Goal: Task Accomplishment & Management: Use online tool/utility

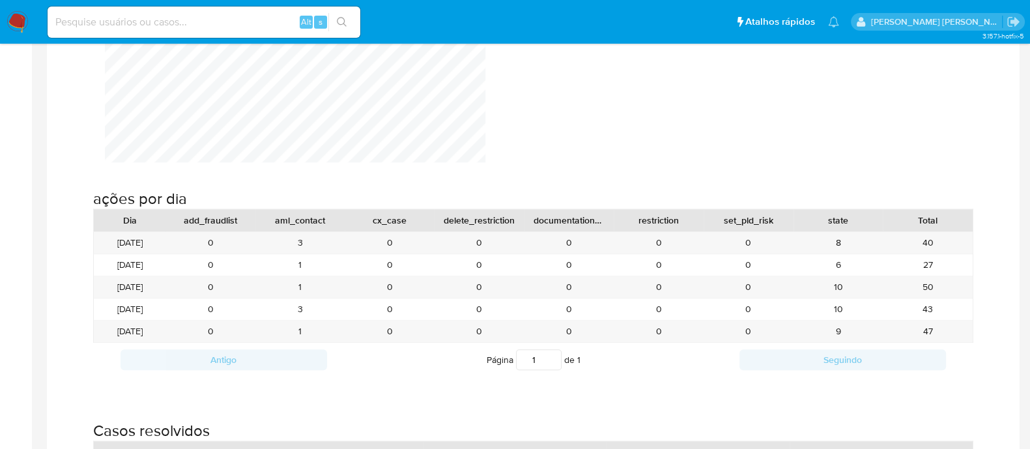
scroll to position [1385, 0]
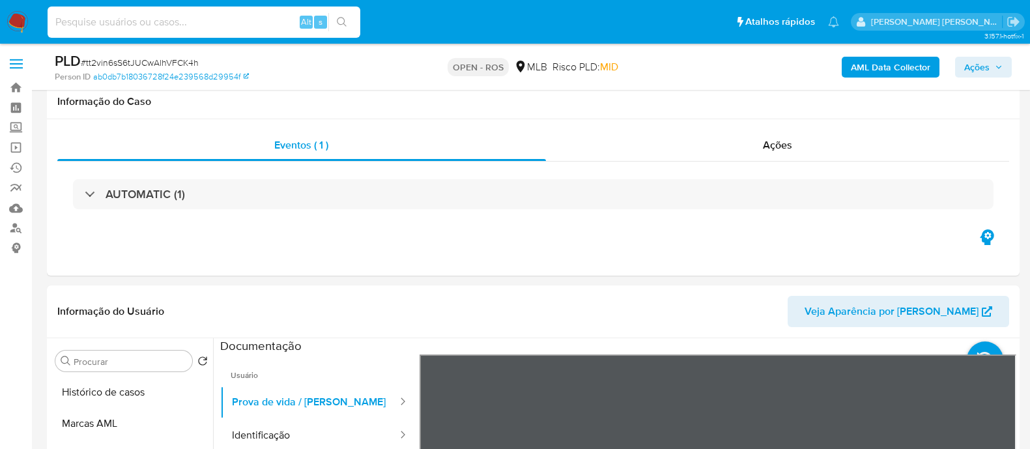
select select "10"
click at [258, 26] on input at bounding box center [204, 22] width 313 height 17
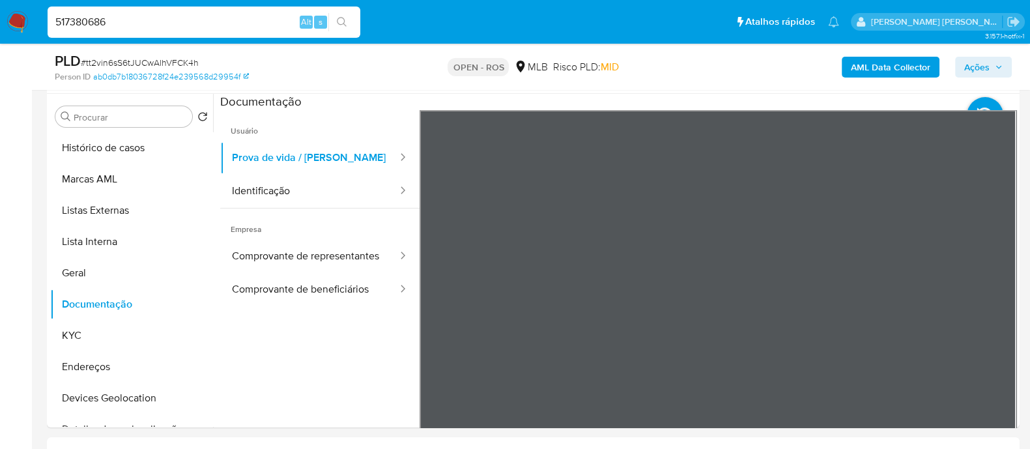
type input "517380686"
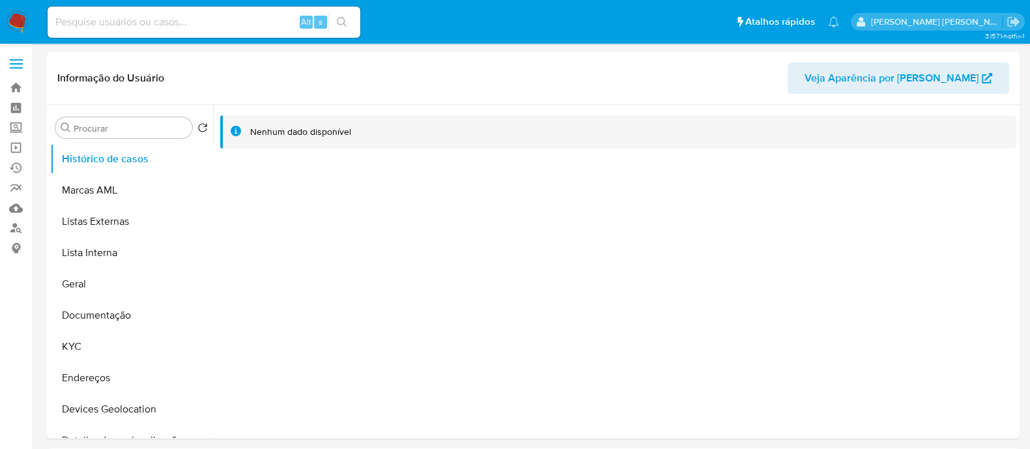
select select "10"
click at [109, 310] on button "Documentação" at bounding box center [126, 315] width 152 height 31
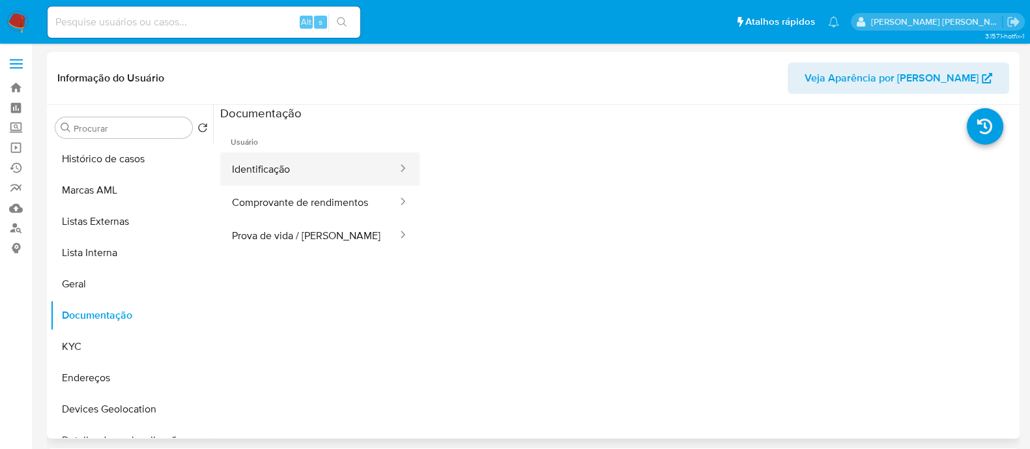
click at [281, 179] on button "Identificação" at bounding box center [309, 168] width 179 height 33
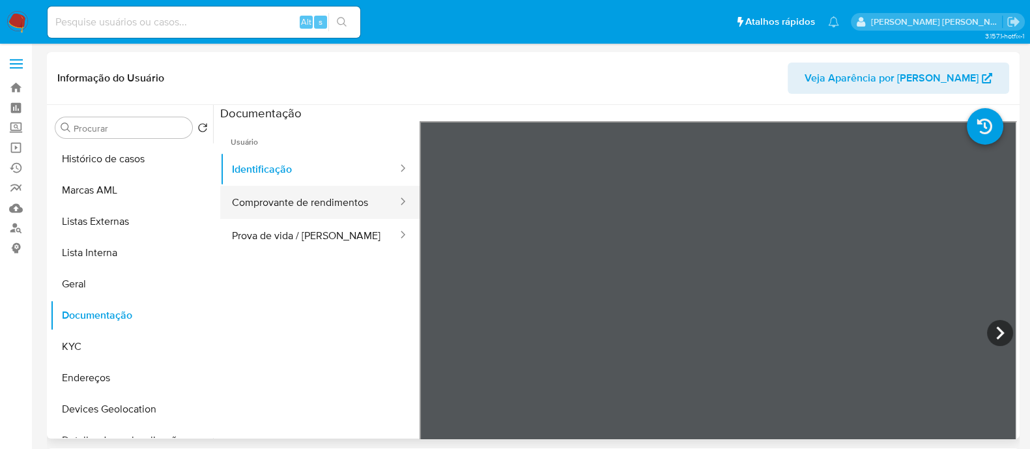
click at [311, 208] on button "Comprovante de rendimentos" at bounding box center [309, 202] width 179 height 33
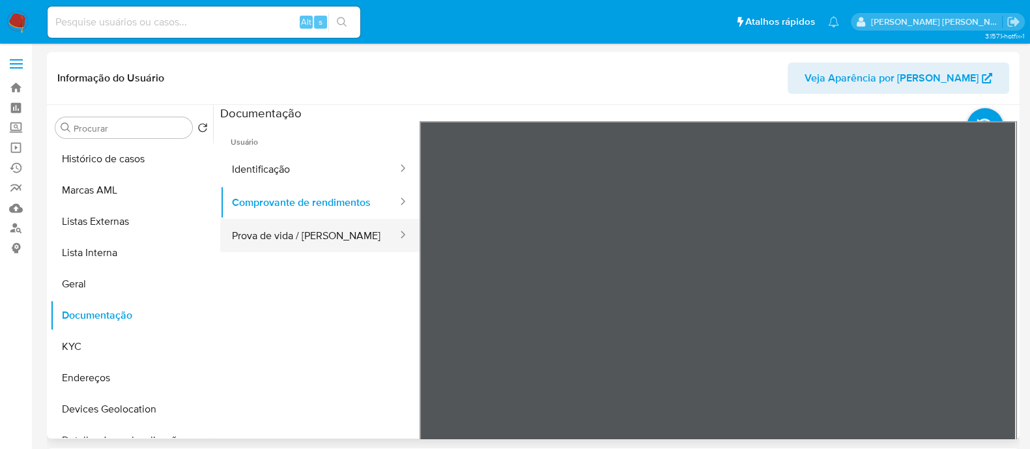
click at [275, 239] on button "Prova de vida / Selfie" at bounding box center [309, 235] width 179 height 33
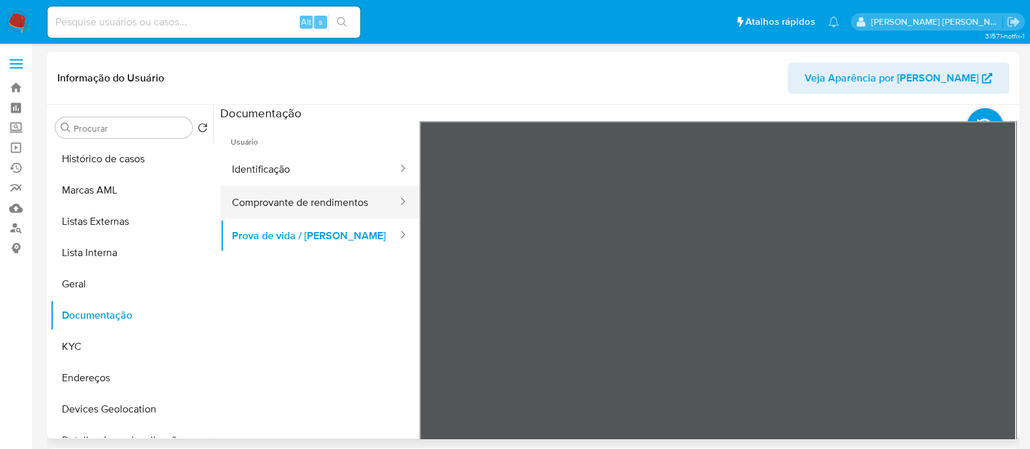
click at [343, 197] on button "Comprovante de rendimentos" at bounding box center [309, 202] width 179 height 33
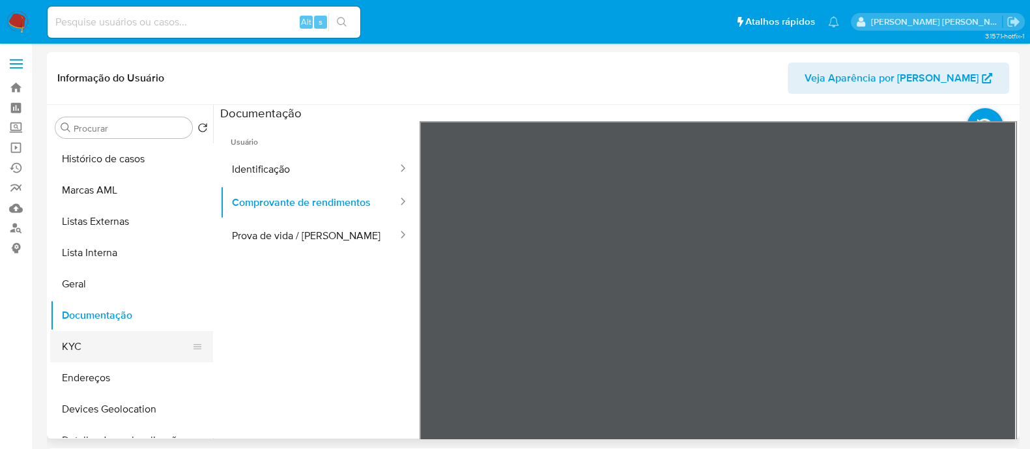
click at [92, 340] on button "KYC" at bounding box center [126, 346] width 152 height 31
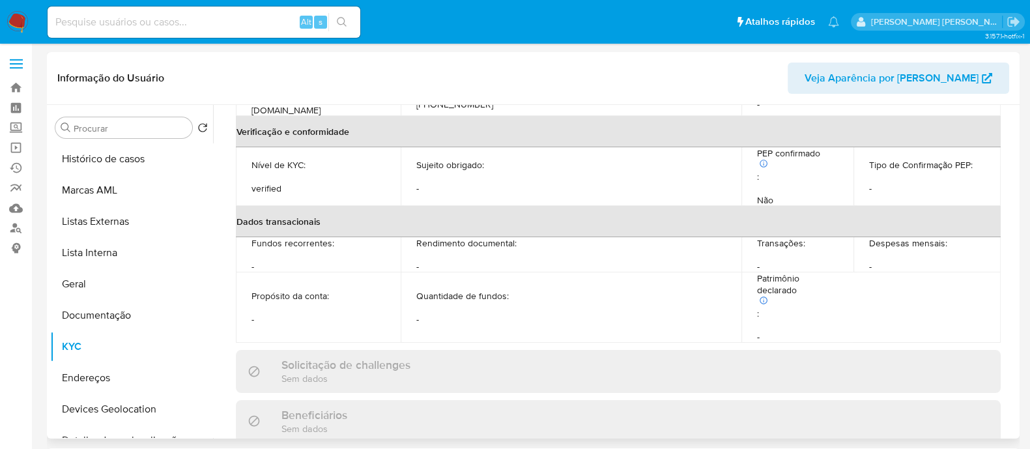
scroll to position [570, 0]
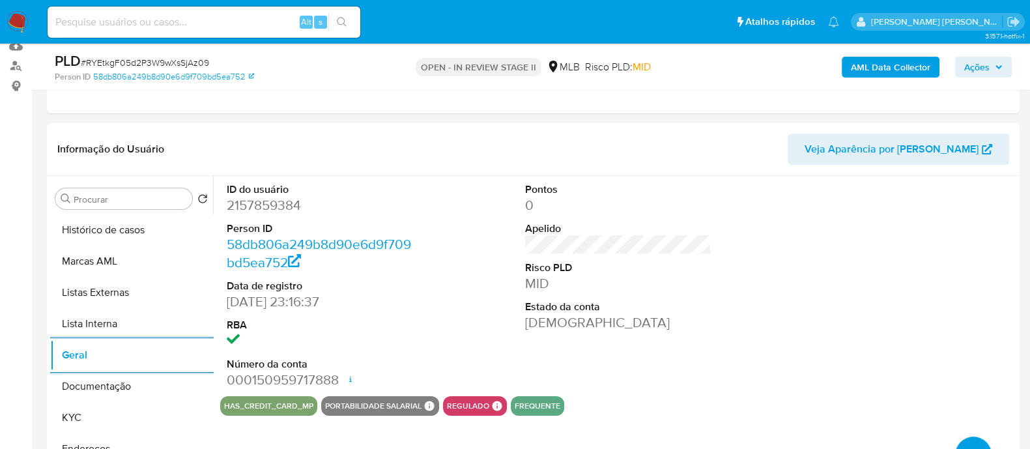
click at [870, 72] on b "AML Data Collector" at bounding box center [890, 67] width 79 height 21
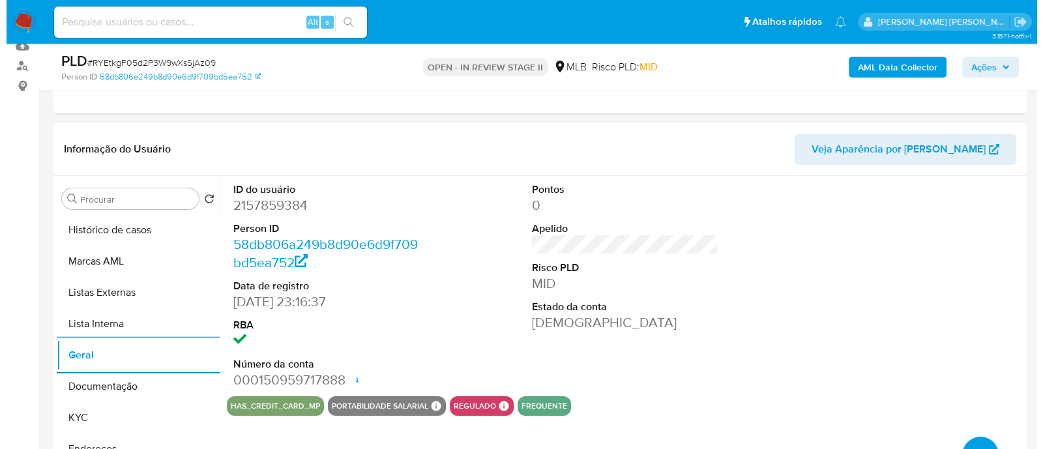
scroll to position [81, 0]
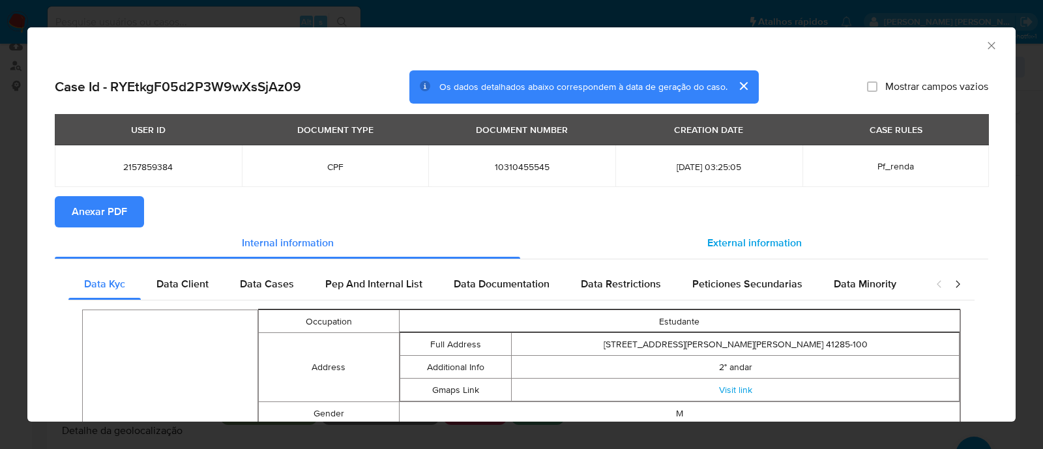
click at [743, 251] on div "External information" at bounding box center [754, 242] width 468 height 31
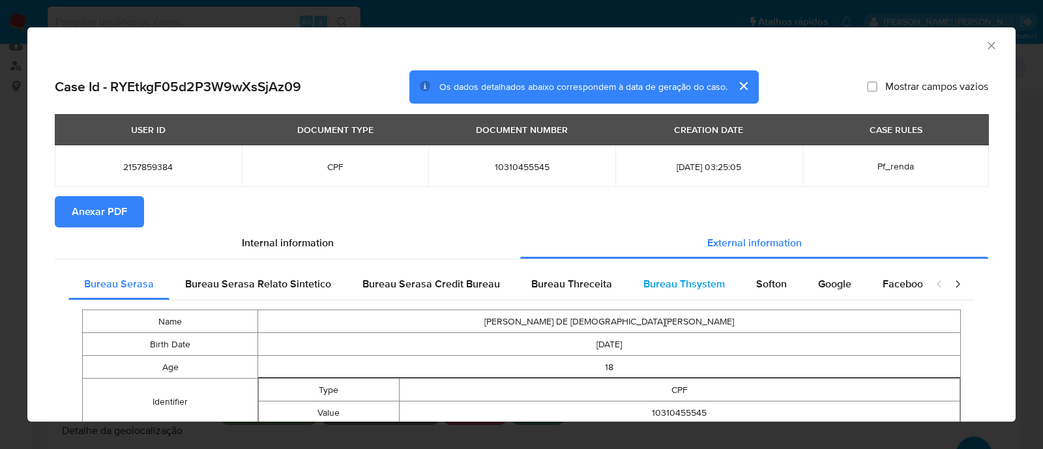
click at [668, 282] on span "Bureau Thsystem" at bounding box center [683, 283] width 81 height 15
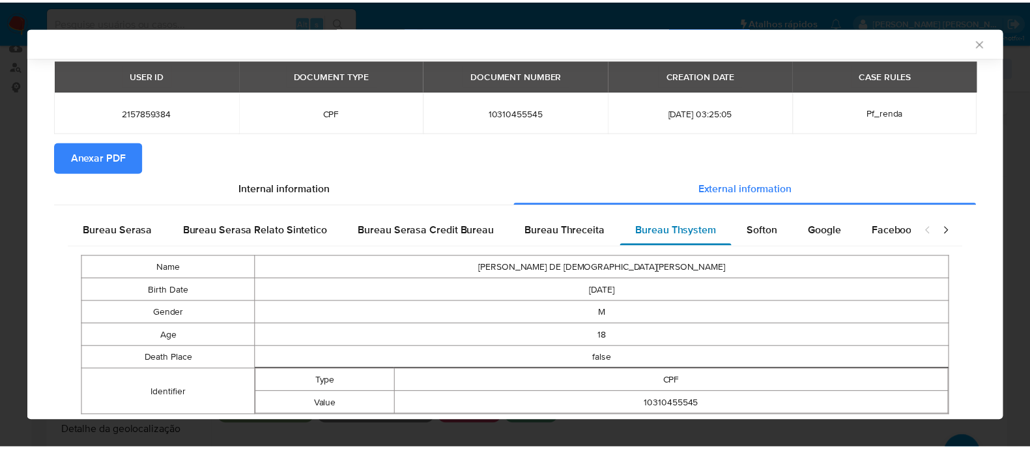
scroll to position [91, 0]
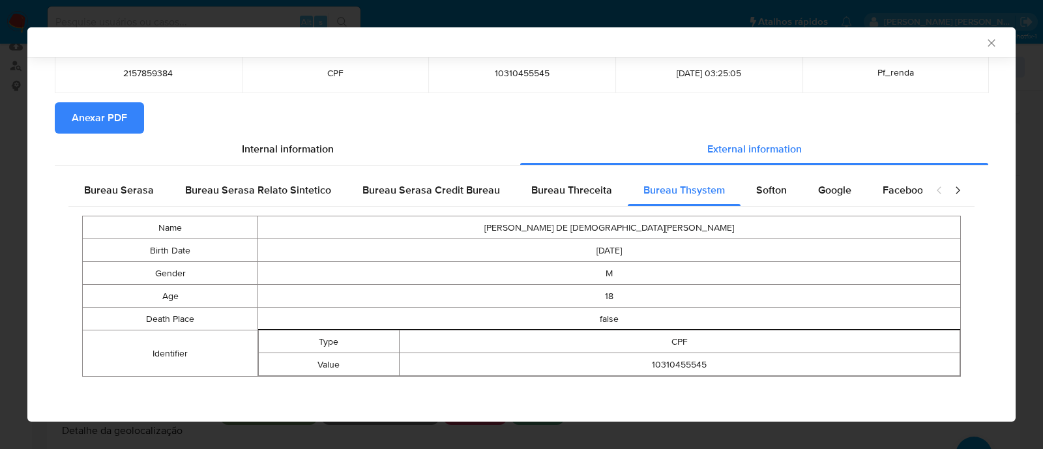
click at [101, 117] on span "Anexar PDF" at bounding box center [99, 118] width 55 height 29
click at [985, 36] on icon "Fechar a janela" at bounding box center [991, 42] width 13 height 13
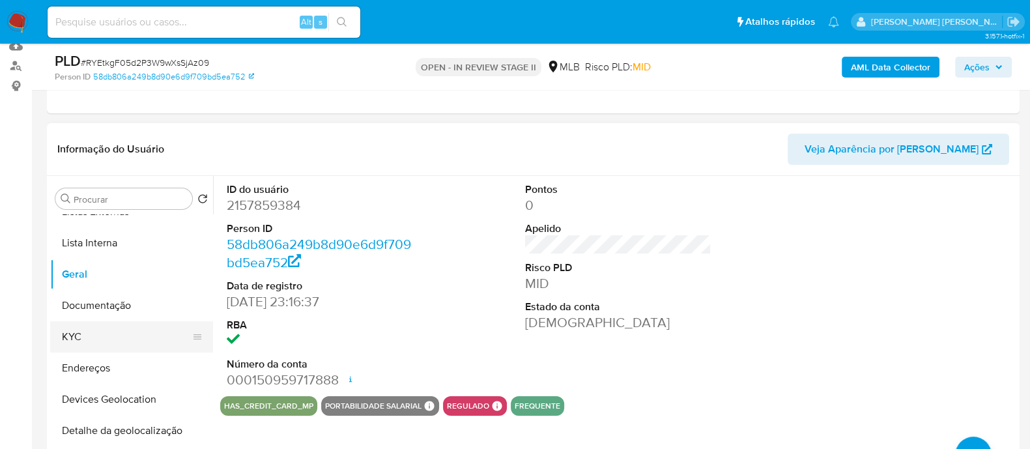
click at [78, 337] on button "KYC" at bounding box center [126, 336] width 152 height 31
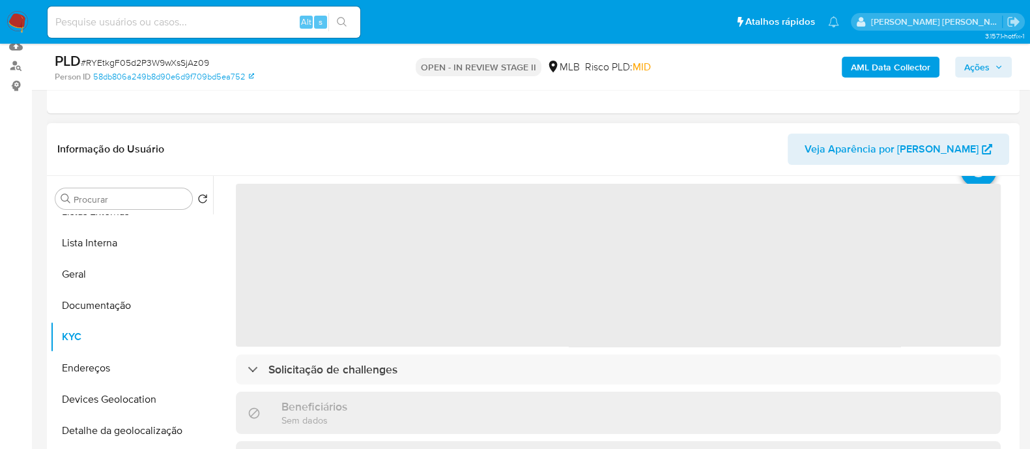
scroll to position [81, 0]
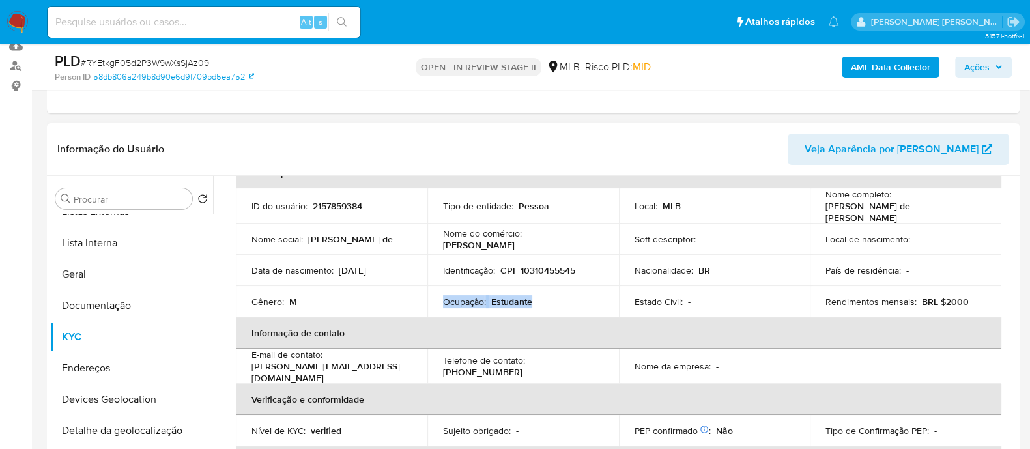
drag, startPoint x: 540, startPoint y: 297, endPoint x: 444, endPoint y: 296, distance: 95.1
click at [444, 296] on div "Ocupação : Estudante" at bounding box center [523, 302] width 160 height 12
copy div "Ocupação : Estudante"
click at [968, 60] on span "Ações" at bounding box center [976, 67] width 25 height 21
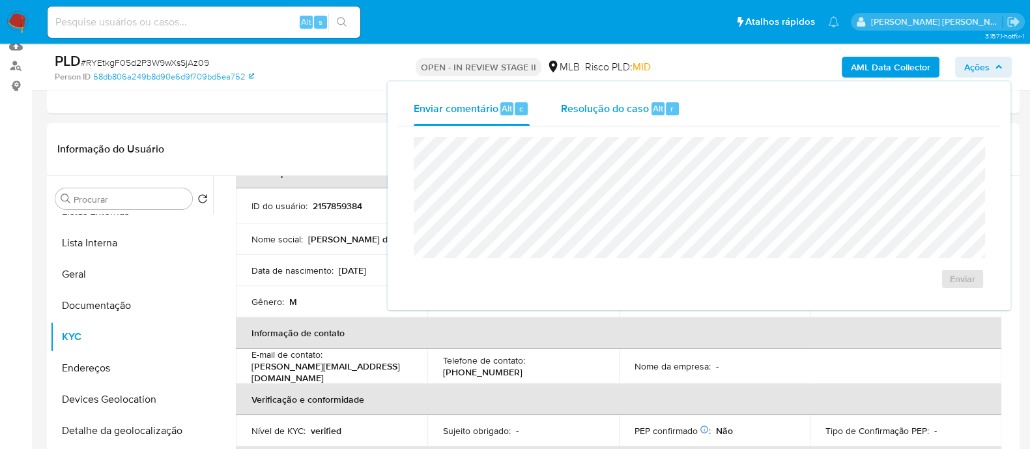
click at [601, 113] on span "Resolução do caso" at bounding box center [605, 107] width 88 height 15
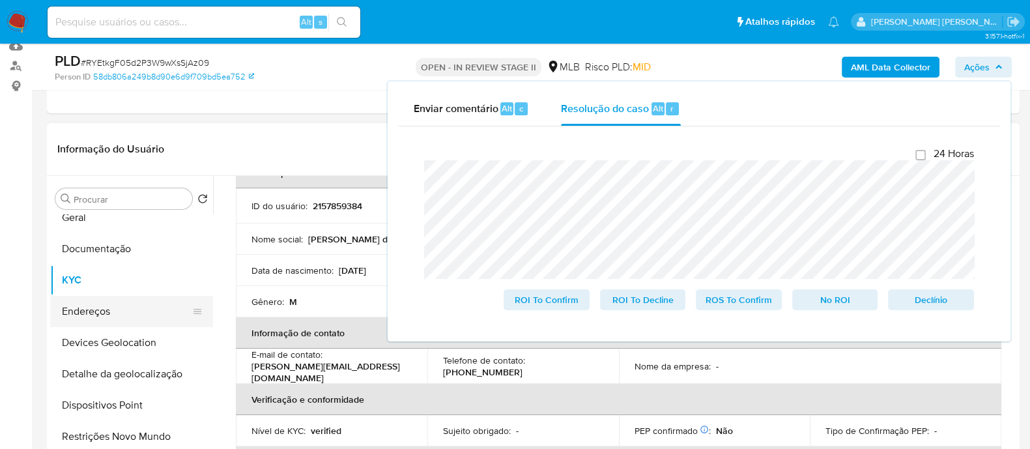
scroll to position [162, 0]
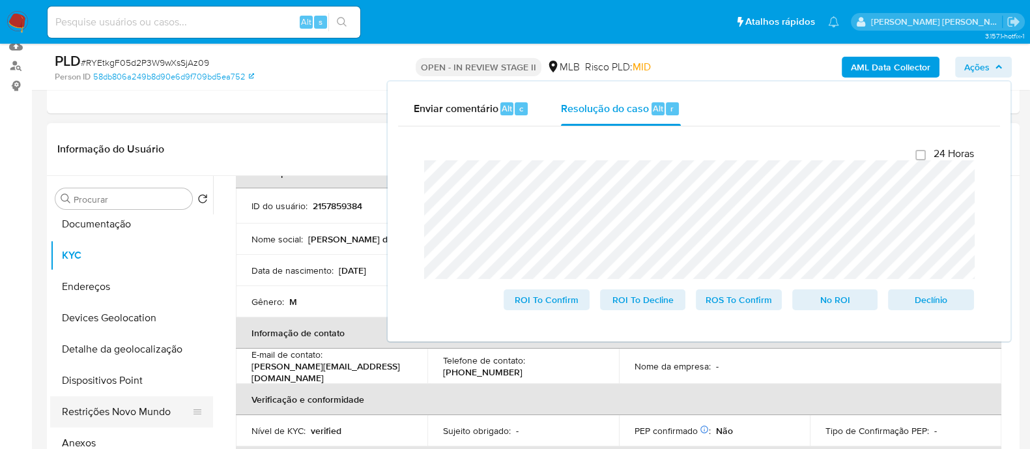
drag, startPoint x: 108, startPoint y: 411, endPoint x: 117, endPoint y: 396, distance: 17.0
click at [109, 411] on button "Restrições Novo Mundo" at bounding box center [126, 411] width 152 height 31
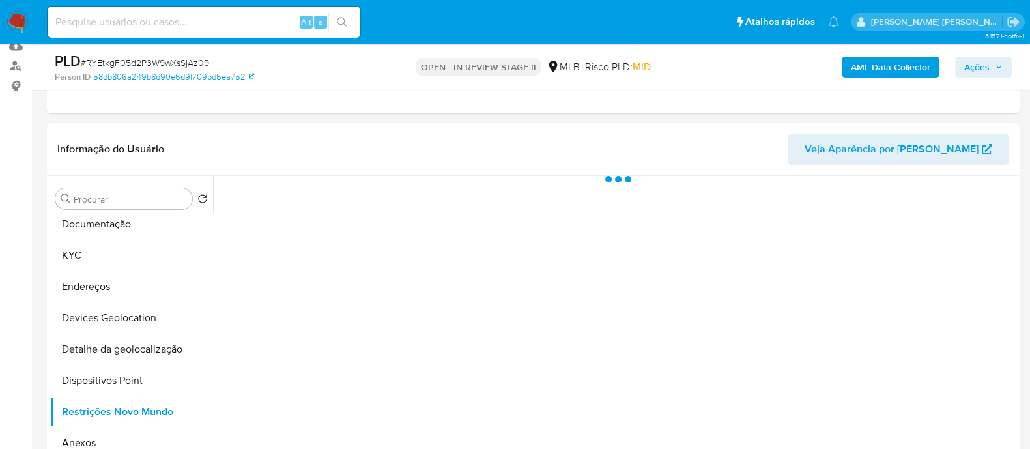
scroll to position [244, 0]
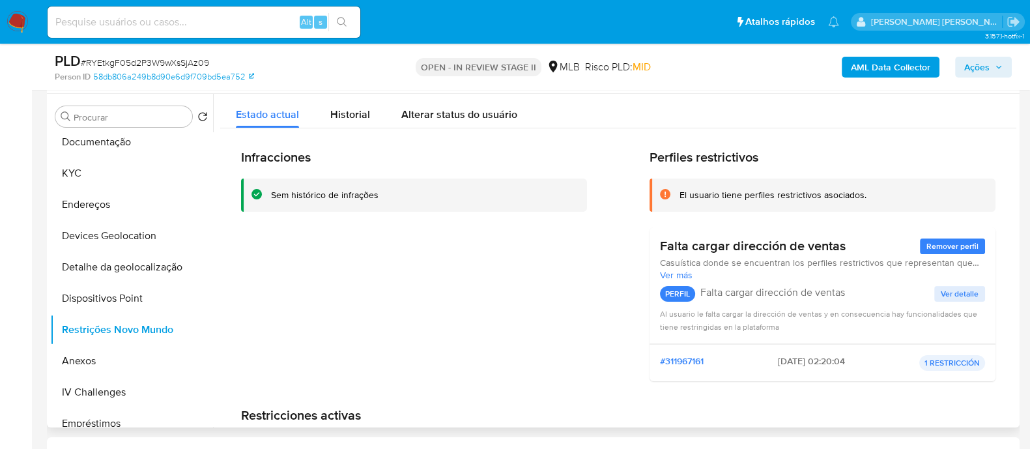
click at [323, 192] on div "Sem histórico de infrações" at bounding box center [325, 195] width 108 height 12
drag, startPoint x: 868, startPoint y: 194, endPoint x: 740, endPoint y: 194, distance: 127.7
click at [740, 194] on div "El usuario tiene perfiles restrictivos asociados." at bounding box center [833, 195] width 306 height 12
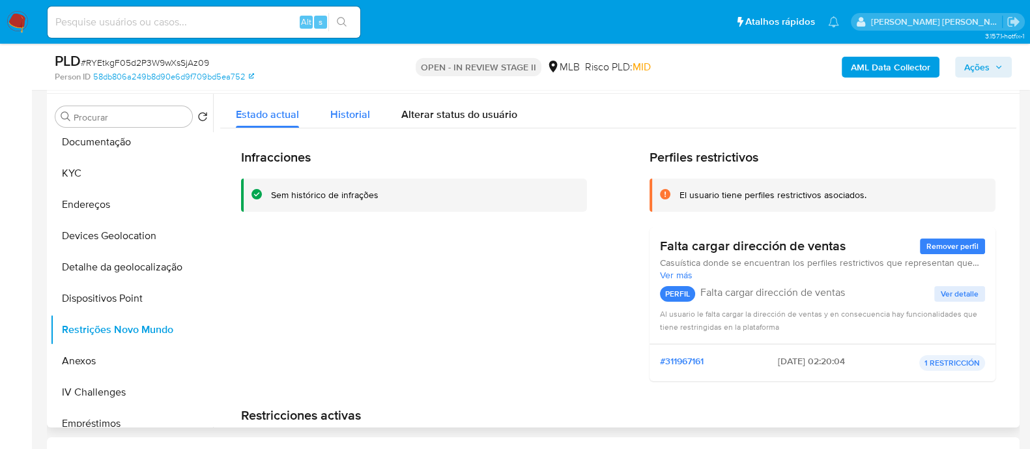
click at [352, 115] on span "Historial" at bounding box center [350, 114] width 40 height 15
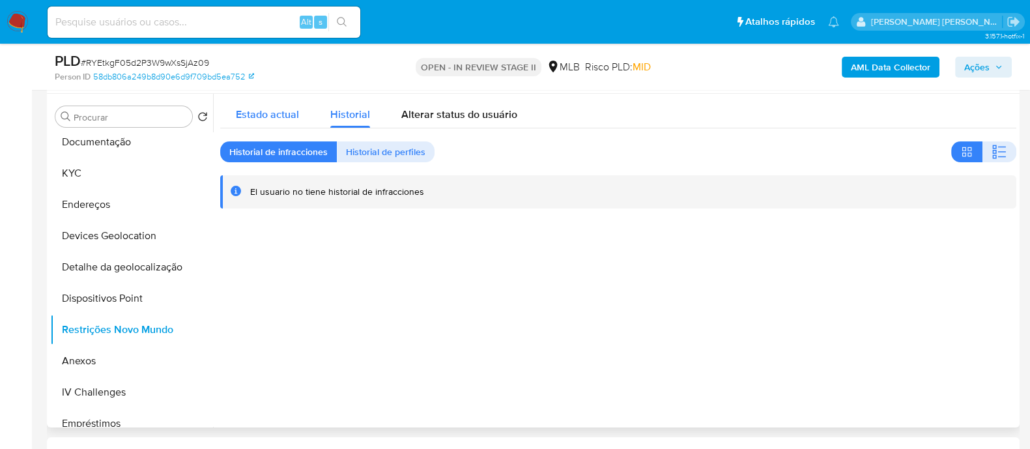
click at [280, 110] on span "Estado actual" at bounding box center [267, 114] width 63 height 15
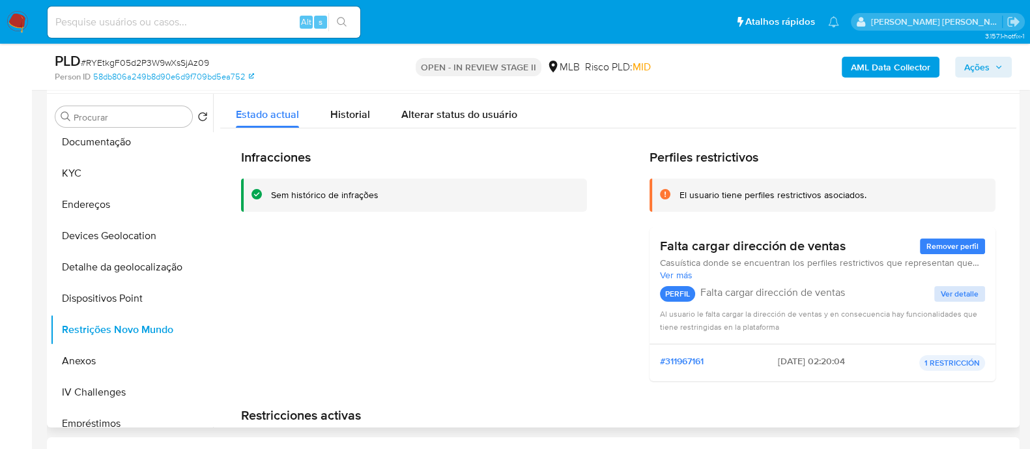
click at [950, 295] on span "Ver detalle" at bounding box center [960, 293] width 38 height 13
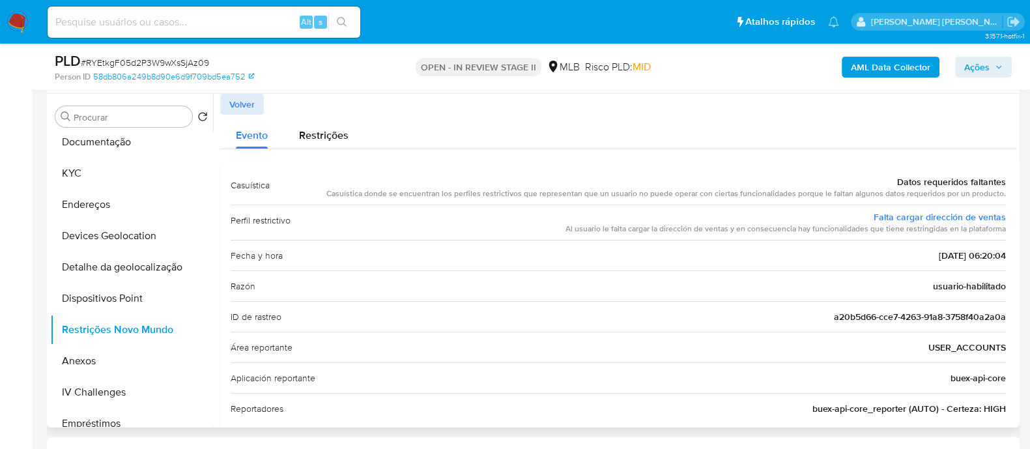
drag, startPoint x: 891, startPoint y: 182, endPoint x: 1000, endPoint y: 183, distance: 108.8
click at [1000, 183] on div "Datos requeridos faltantes" at bounding box center [666, 181] width 680 height 13
click at [94, 174] on button "KYC" at bounding box center [126, 173] width 152 height 31
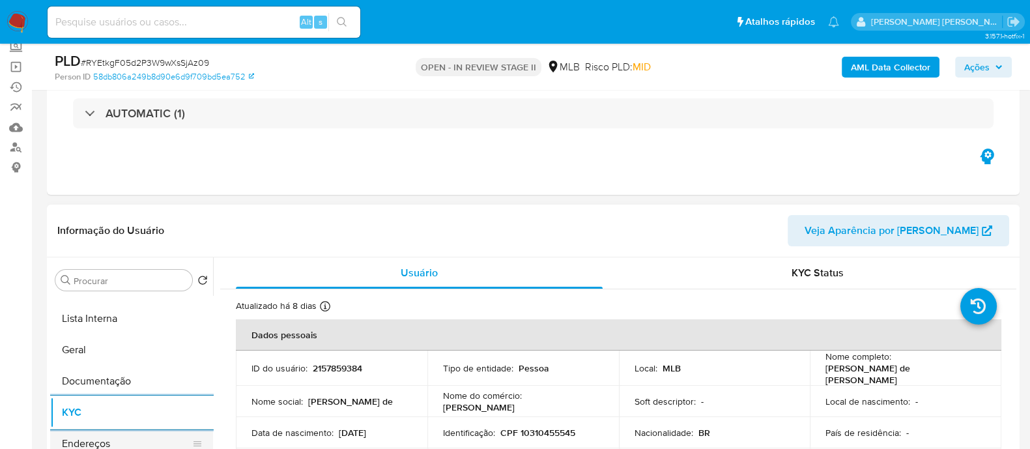
scroll to position [0, 0]
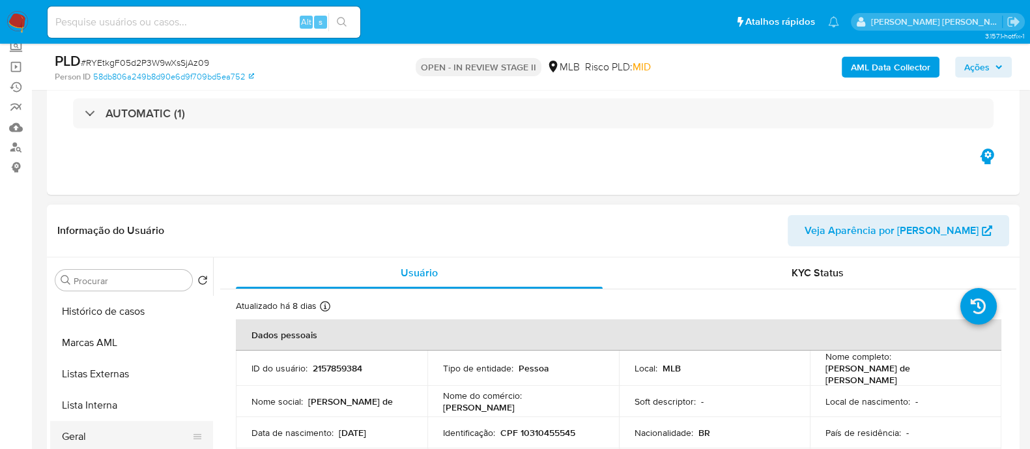
click at [88, 436] on button "Geral" at bounding box center [126, 436] width 152 height 31
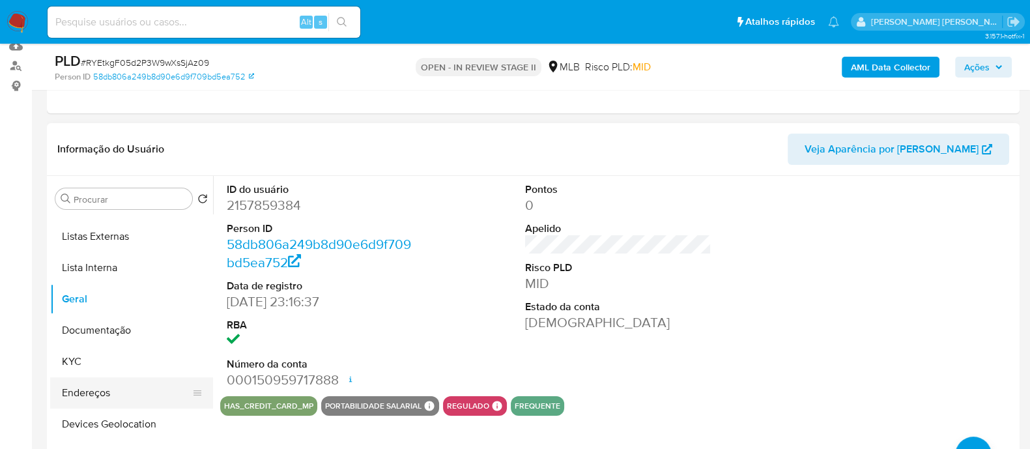
scroll to position [81, 0]
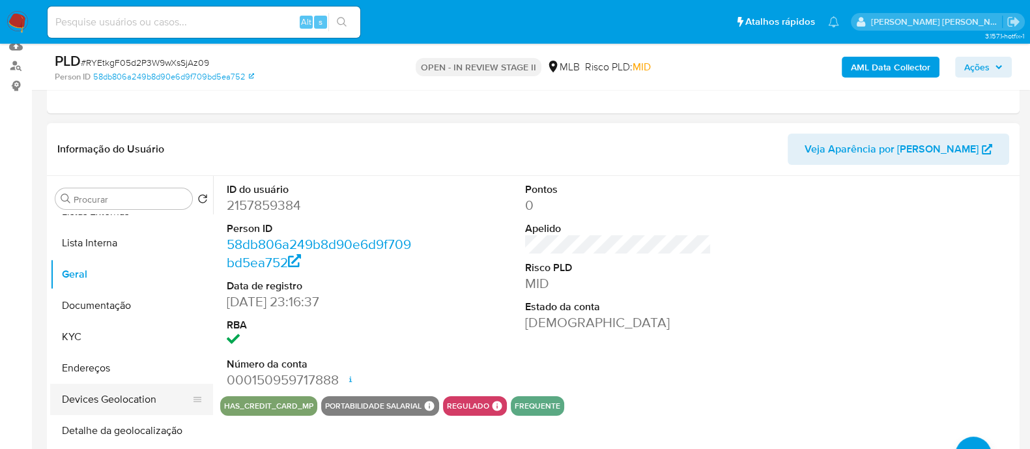
click at [127, 395] on button "Devices Geolocation" at bounding box center [126, 399] width 152 height 31
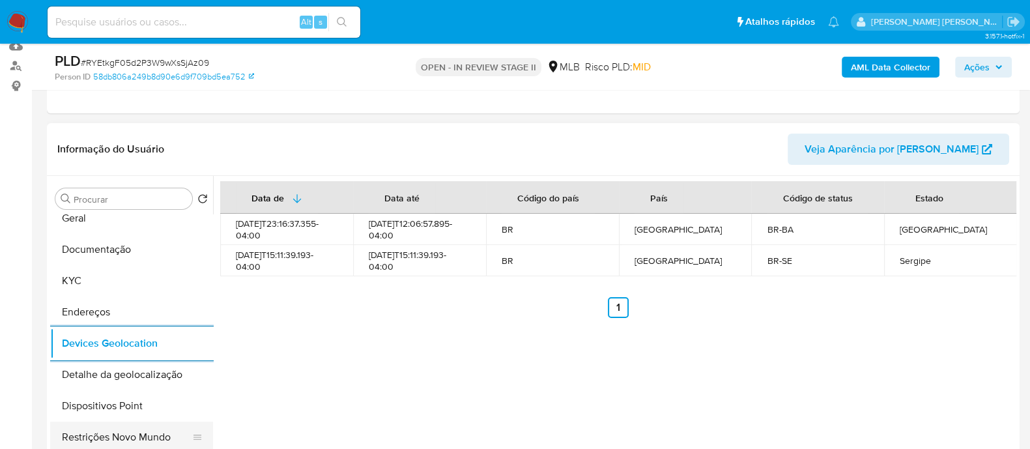
scroll to position [162, 0]
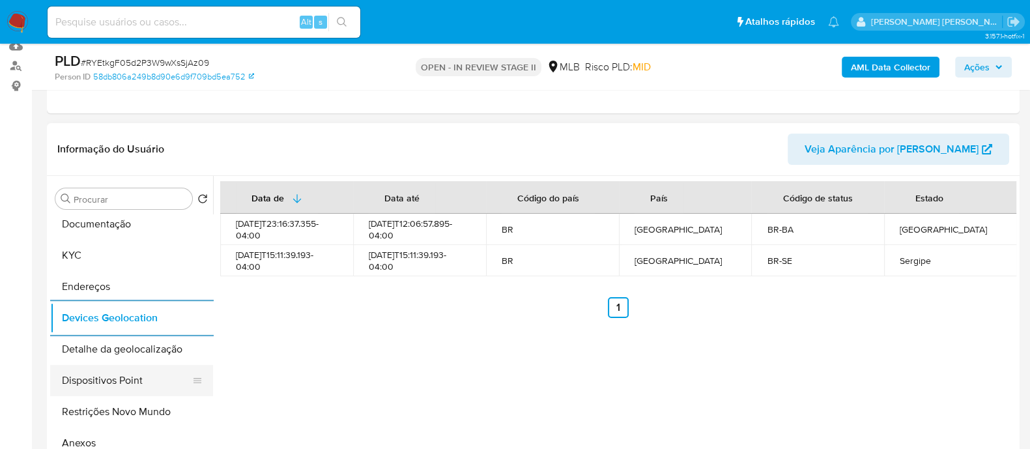
click at [143, 383] on button "Dispositivos Point" at bounding box center [126, 380] width 152 height 31
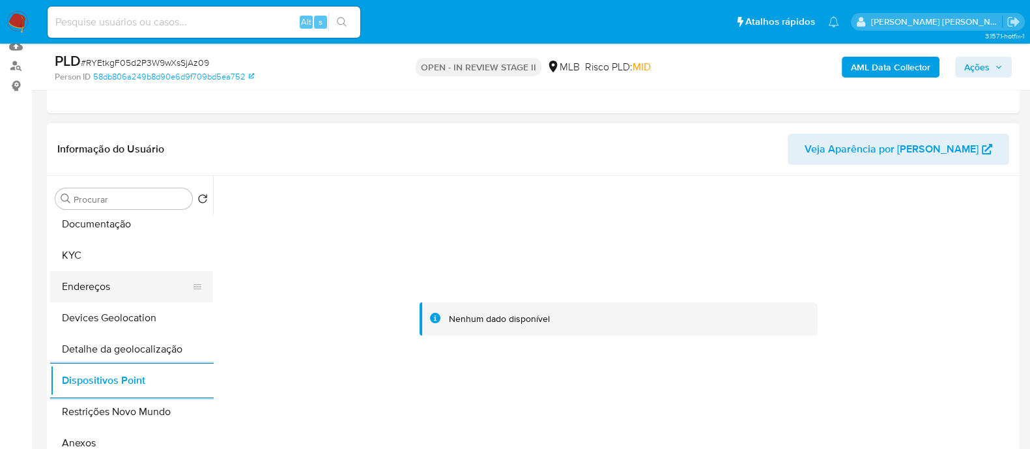
click at [121, 276] on button "Endereços" at bounding box center [126, 286] width 152 height 31
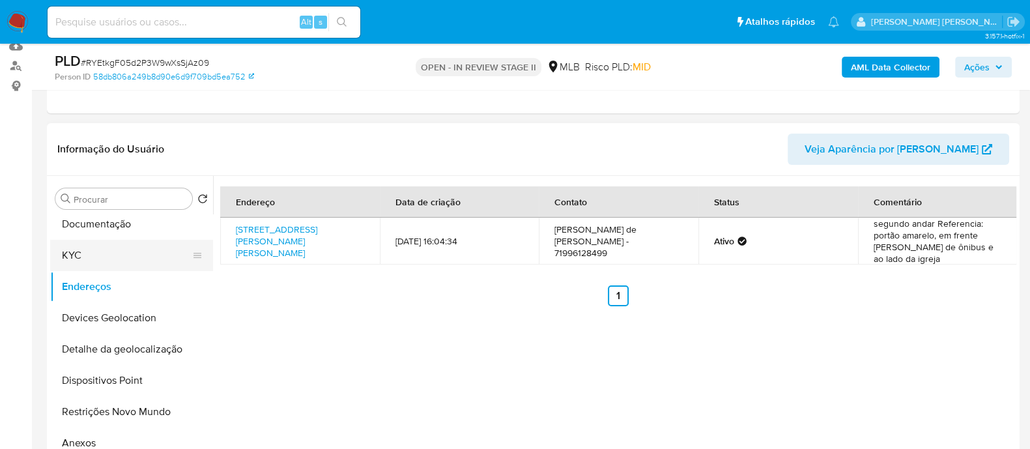
click at [114, 252] on button "KYC" at bounding box center [126, 255] width 152 height 31
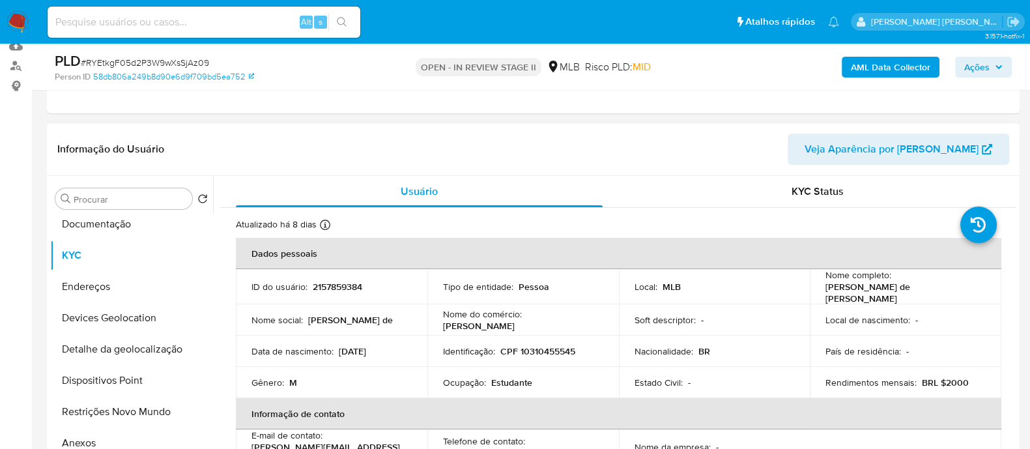
click at [534, 345] on p "CPF 10310455545" at bounding box center [537, 351] width 75 height 12
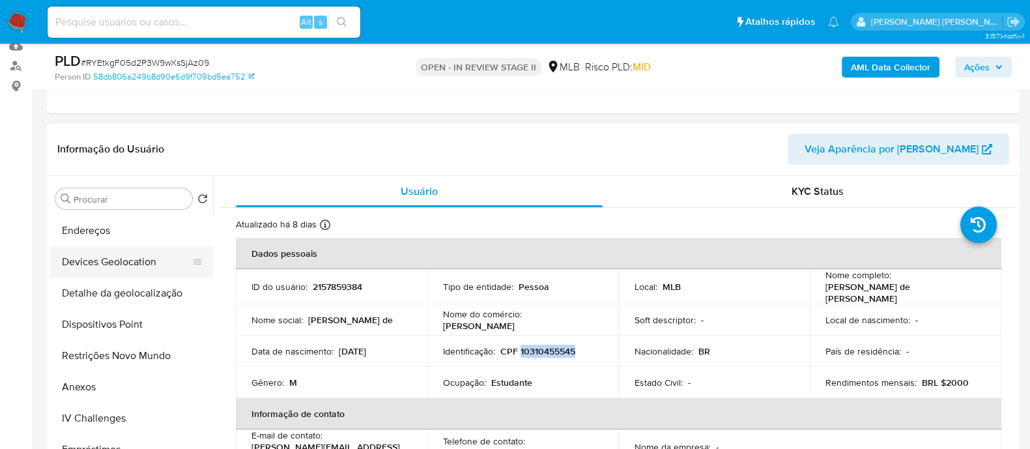
scroll to position [244, 0]
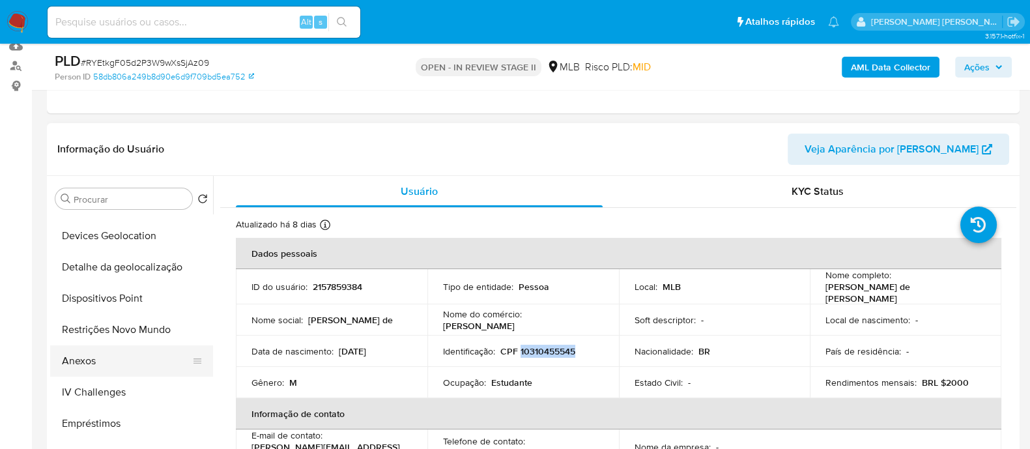
click at [100, 355] on button "Anexos" at bounding box center [126, 360] width 152 height 31
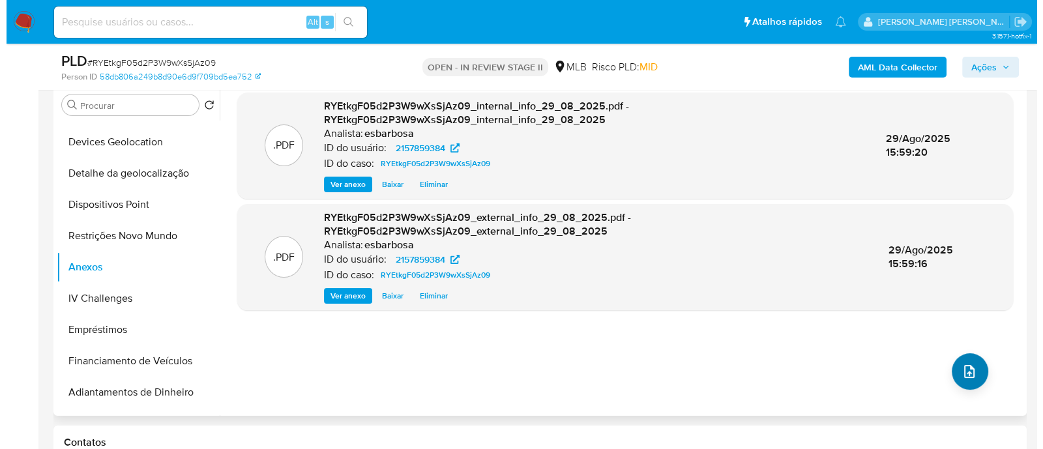
scroll to position [325, 0]
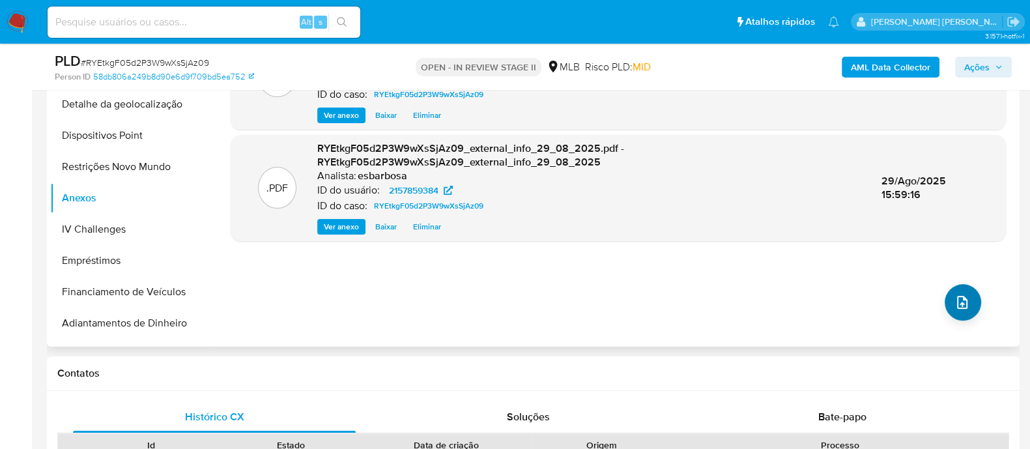
click at [963, 297] on icon "upload-file" at bounding box center [963, 303] width 16 height 16
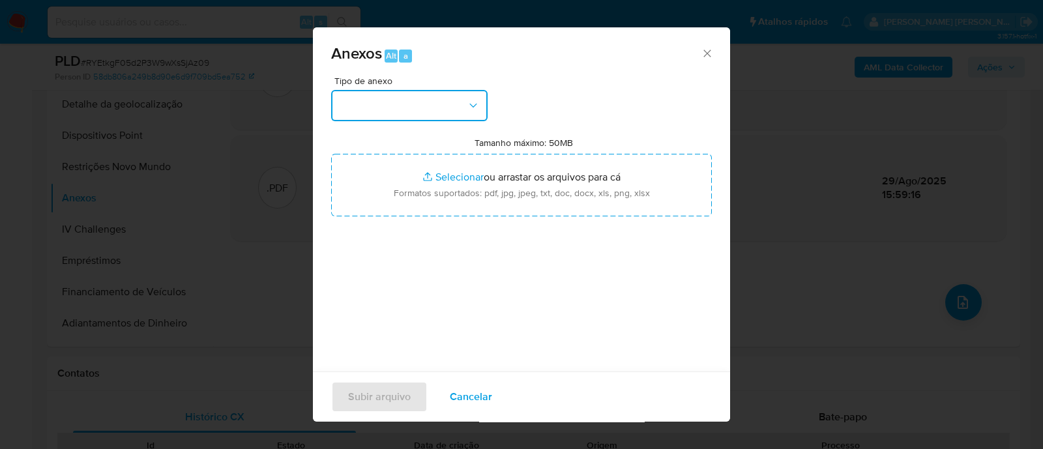
click at [465, 103] on button "button" at bounding box center [409, 105] width 156 height 31
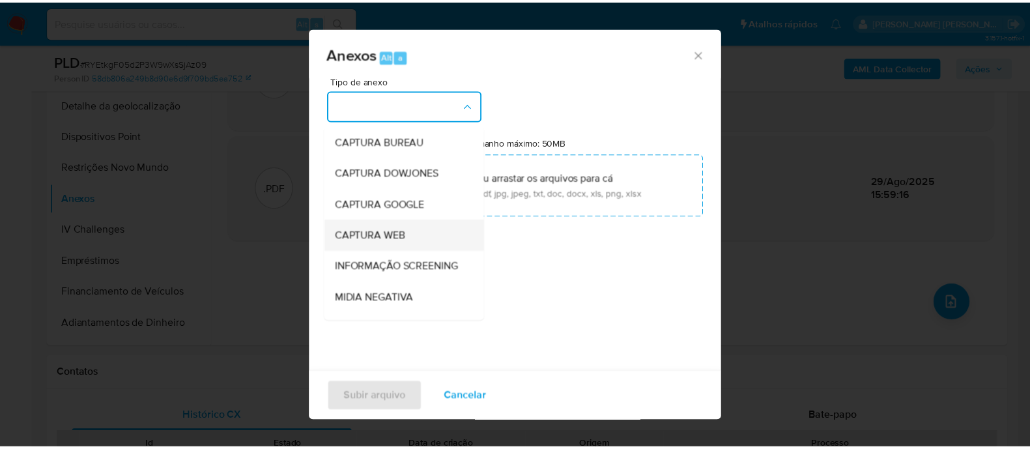
scroll to position [201, 0]
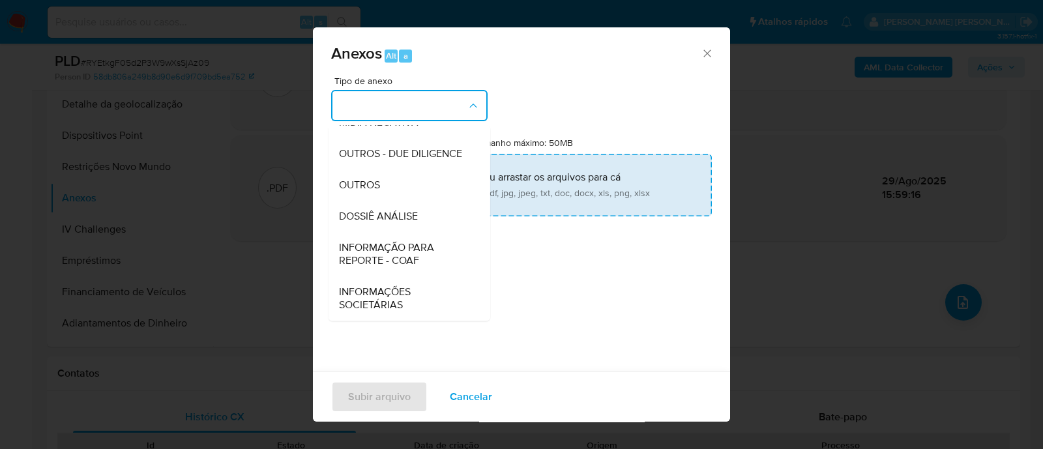
drag, startPoint x: 358, startPoint y: 173, endPoint x: 375, endPoint y: 182, distance: 18.9
click at [358, 174] on div "OUTROS" at bounding box center [405, 184] width 133 height 31
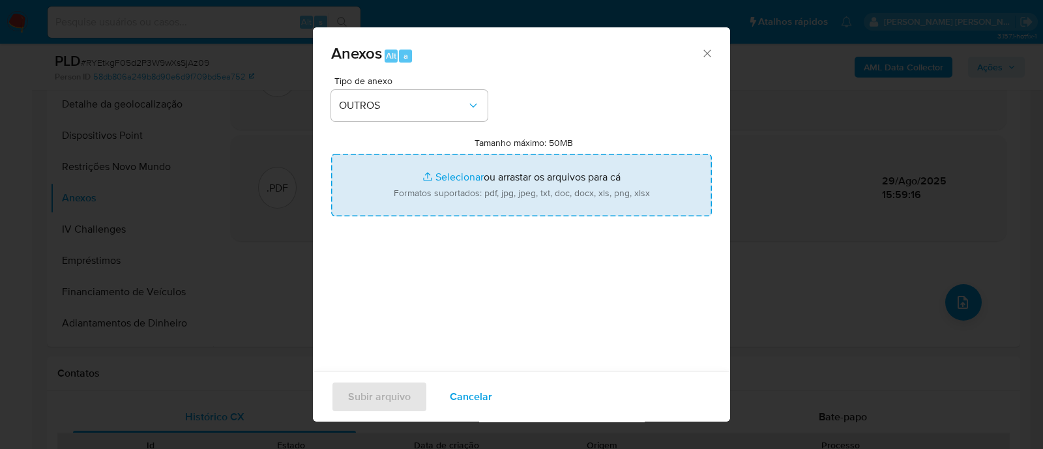
click at [457, 177] on input "Tamanho máximo: 50MB Selecionar arquivos" at bounding box center [521, 185] width 381 height 63
type input "C:\fakepath\Mulan 2157859384_2025_08_29_06_51_13.xlsx"
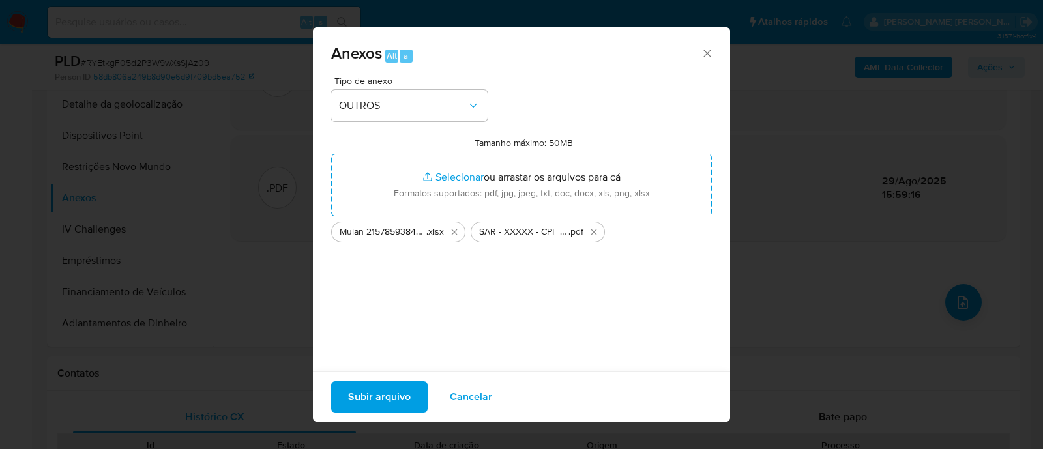
drag, startPoint x: 457, startPoint y: 177, endPoint x: 394, endPoint y: 402, distance: 233.5
click at [394, 402] on span "Subir arquivo" at bounding box center [379, 396] width 63 height 29
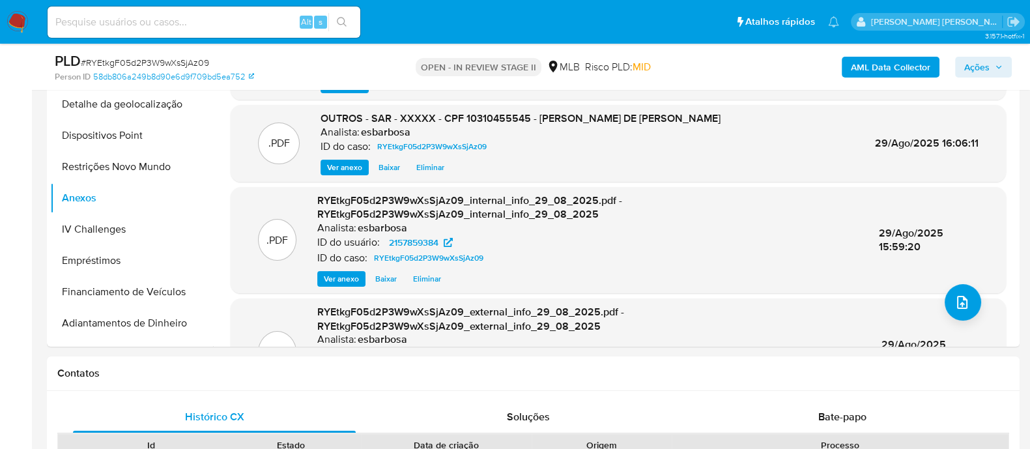
click at [959, 67] on button "Ações" at bounding box center [983, 67] width 57 height 21
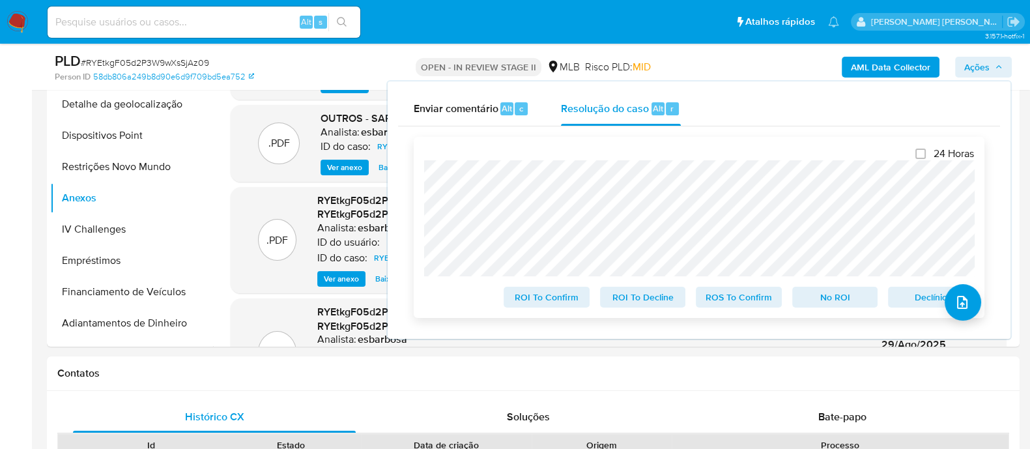
click at [740, 296] on span "ROS To Confirm" at bounding box center [739, 297] width 68 height 18
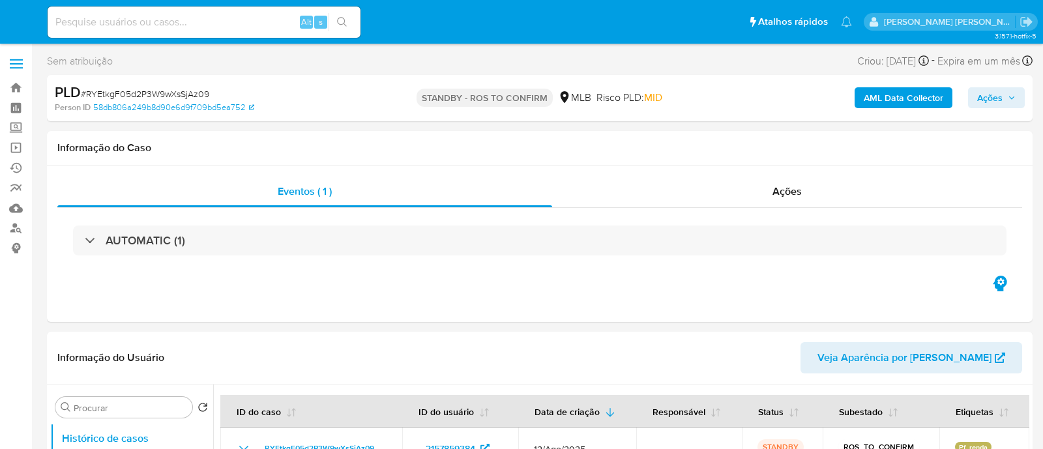
select select "10"
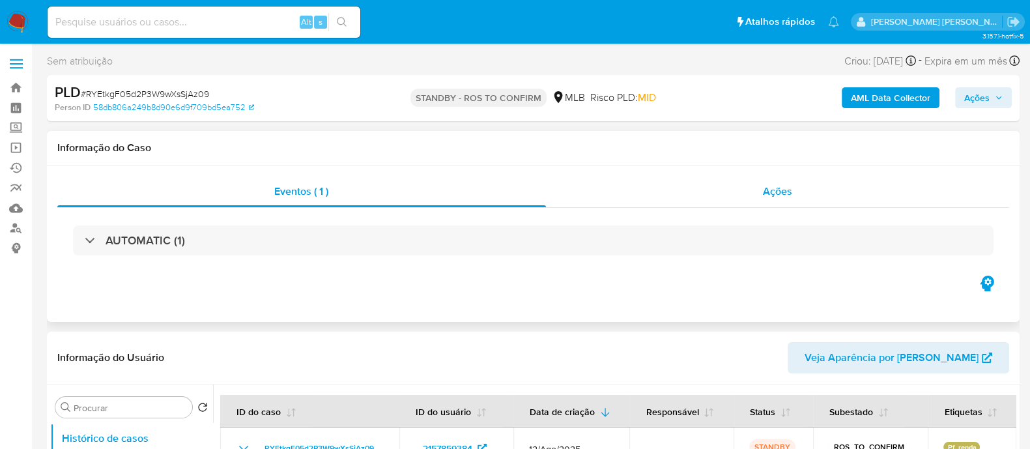
click at [612, 194] on div "Ações" at bounding box center [778, 191] width 464 height 31
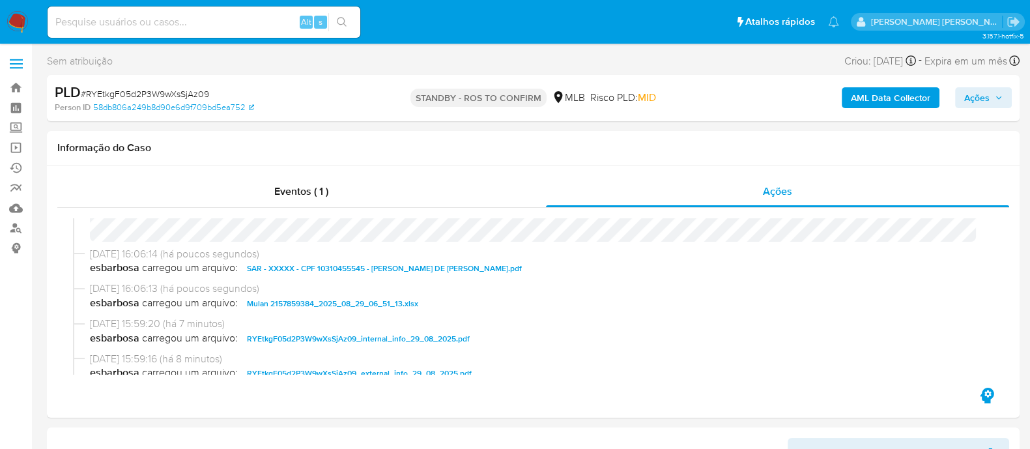
scroll to position [81, 0]
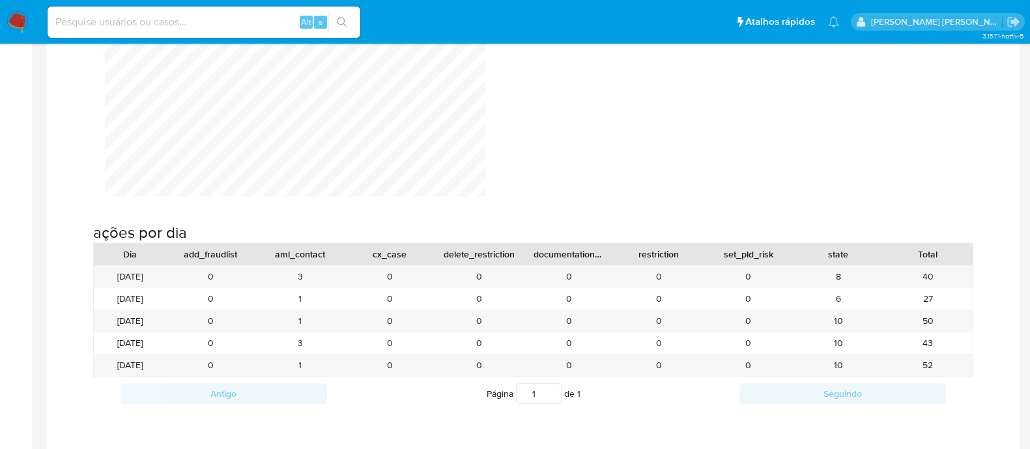
scroll to position [1303, 0]
